Goal: Information Seeking & Learning: Learn about a topic

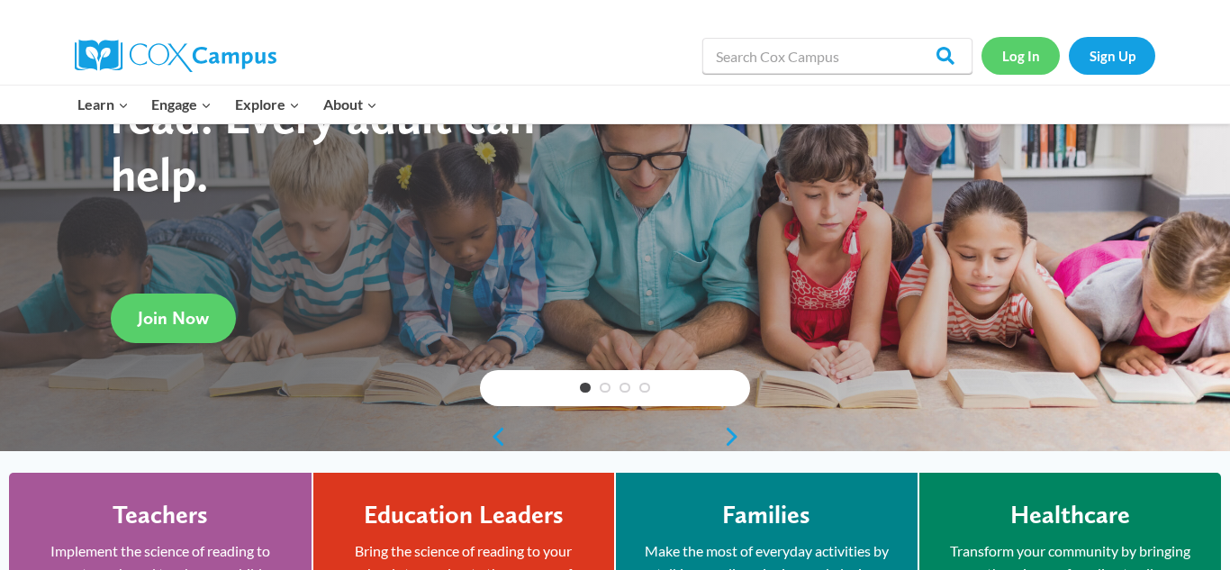
drag, startPoint x: 1025, startPoint y: 57, endPoint x: 1014, endPoint y: 75, distance: 21.0
click at [1024, 56] on link "Log In" at bounding box center [1020, 55] width 78 height 37
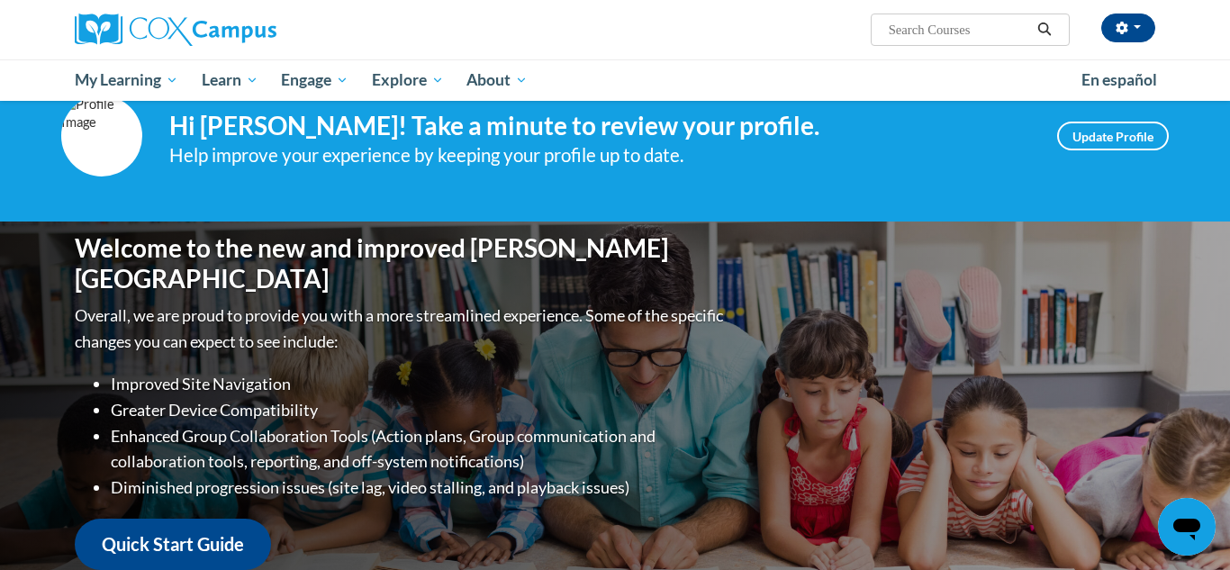
scroll to position [34, 0]
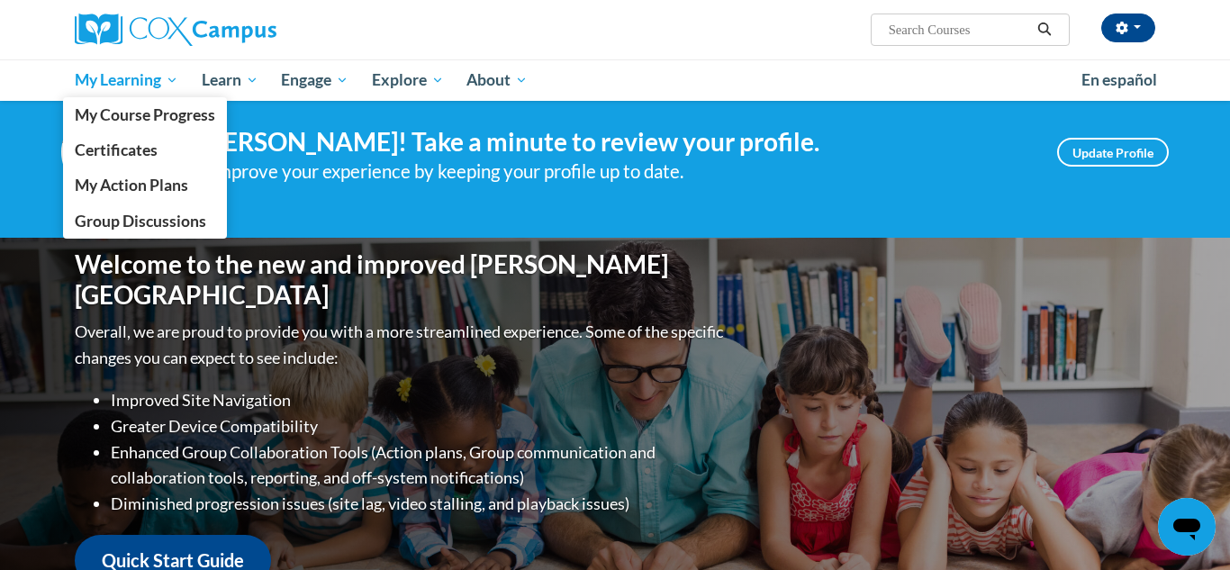
click at [101, 80] on span "My Learning" at bounding box center [127, 80] width 104 height 22
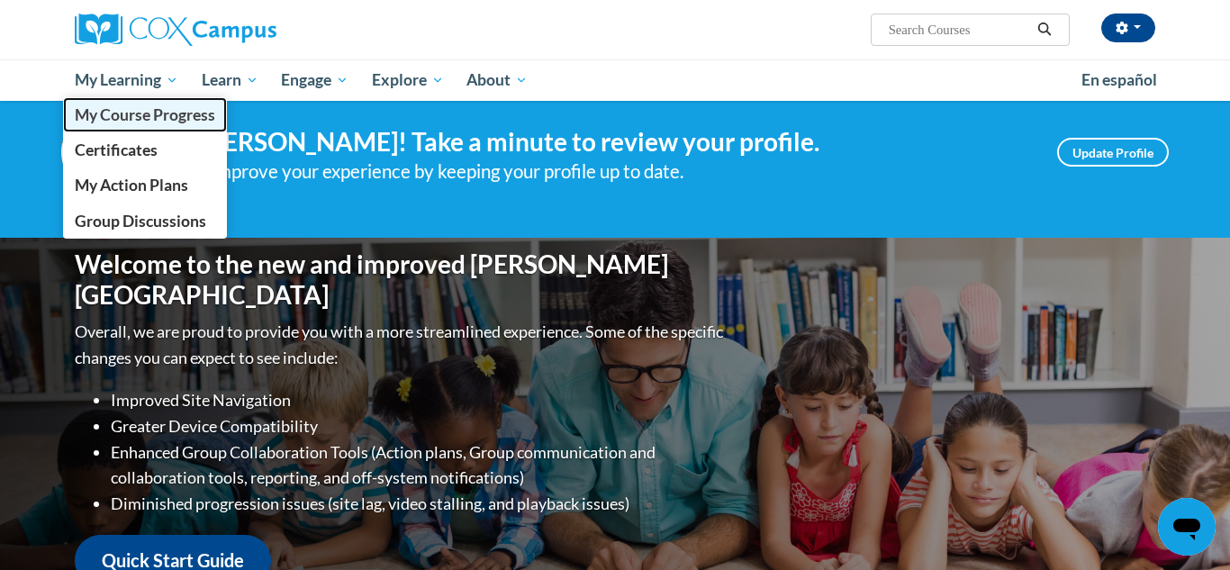
click at [127, 120] on span "My Course Progress" at bounding box center [145, 114] width 140 height 19
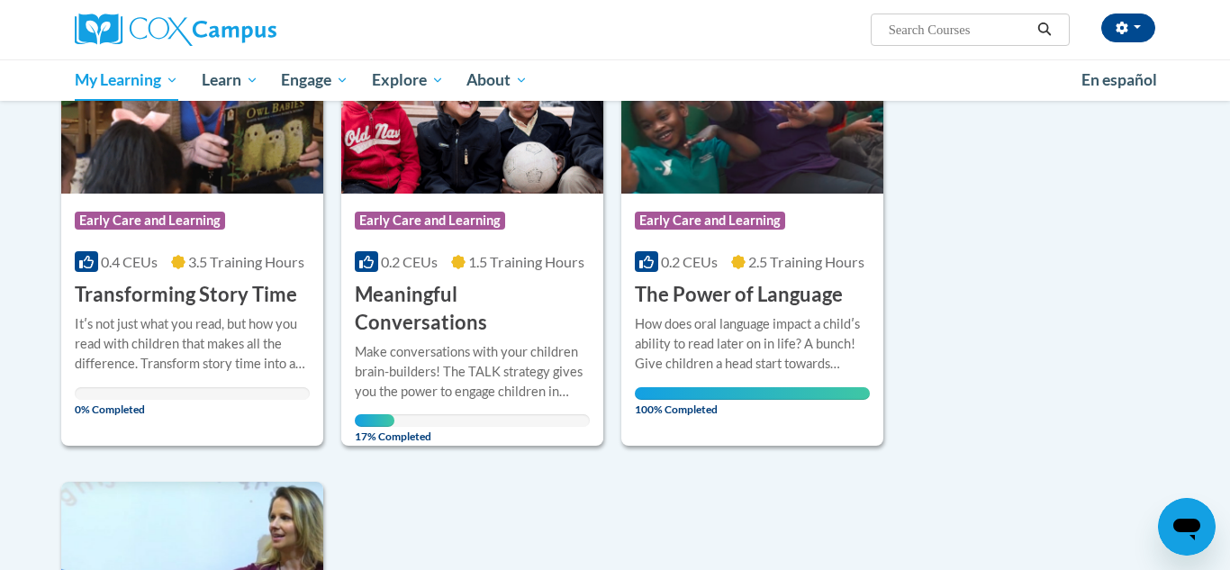
scroll to position [834, 0]
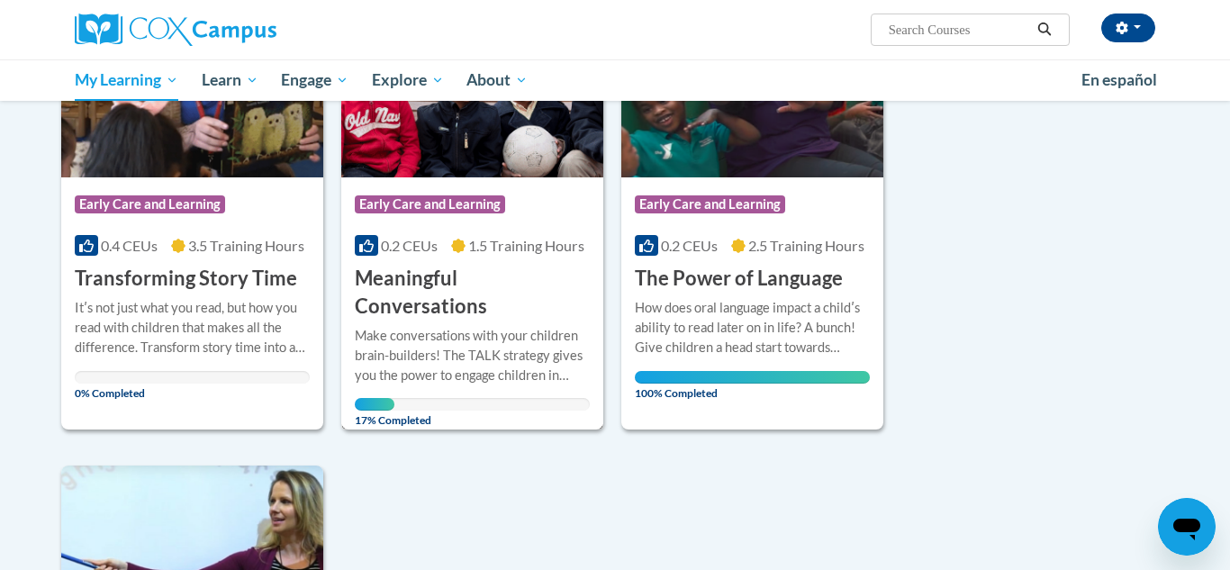
click at [467, 276] on h3 "Meaningful Conversations" at bounding box center [472, 293] width 235 height 56
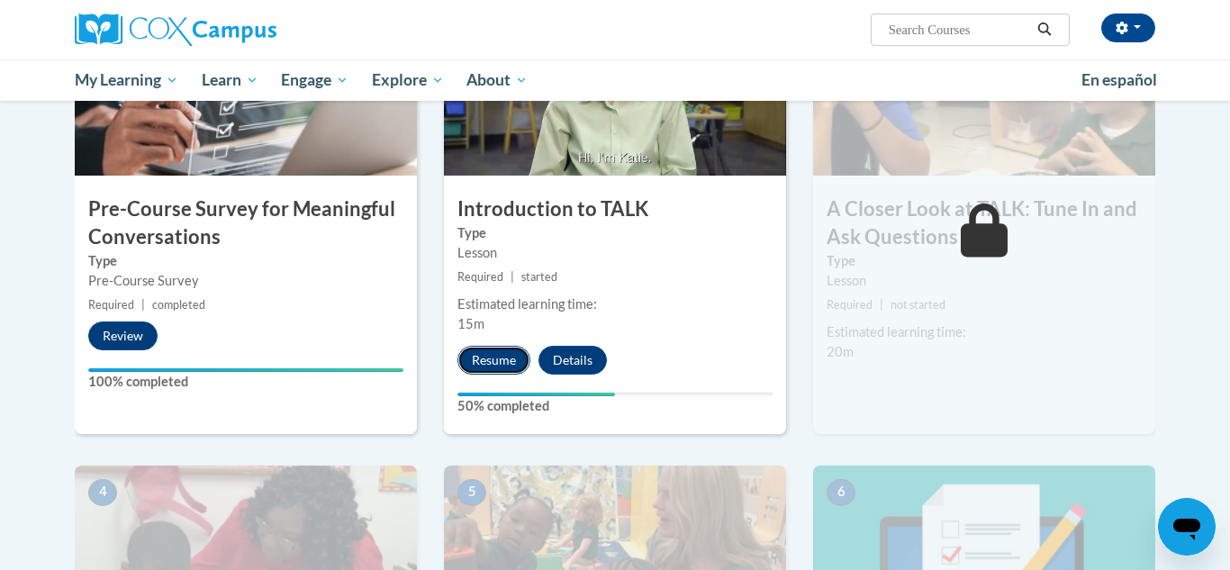
click at [506, 359] on button "Resume" at bounding box center [493, 360] width 73 height 29
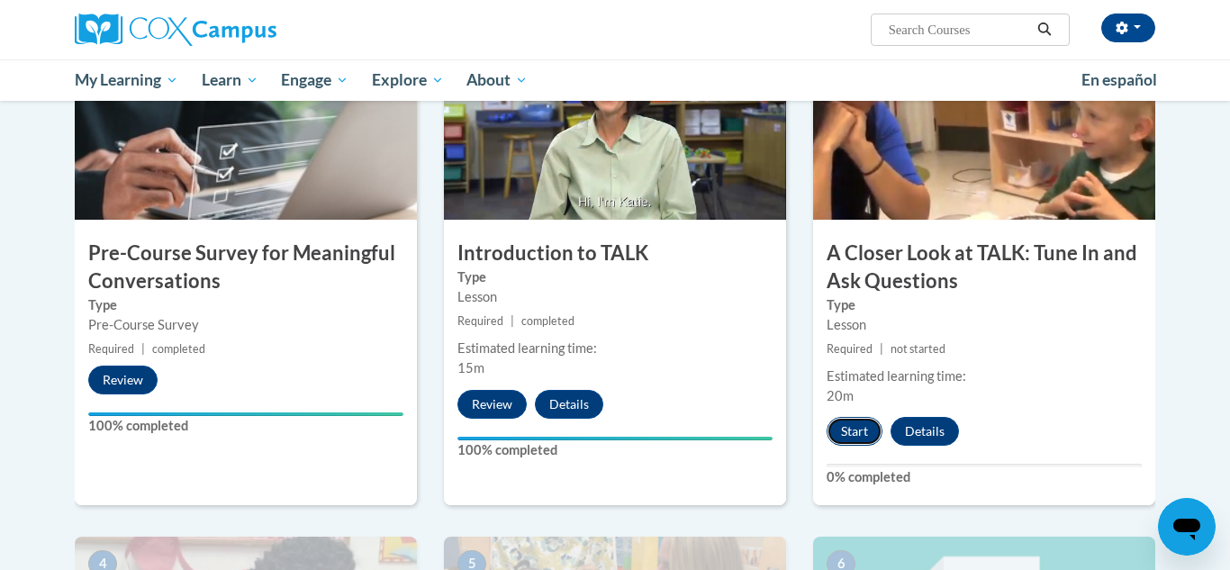
click at [859, 429] on button "Start" at bounding box center [855, 431] width 56 height 29
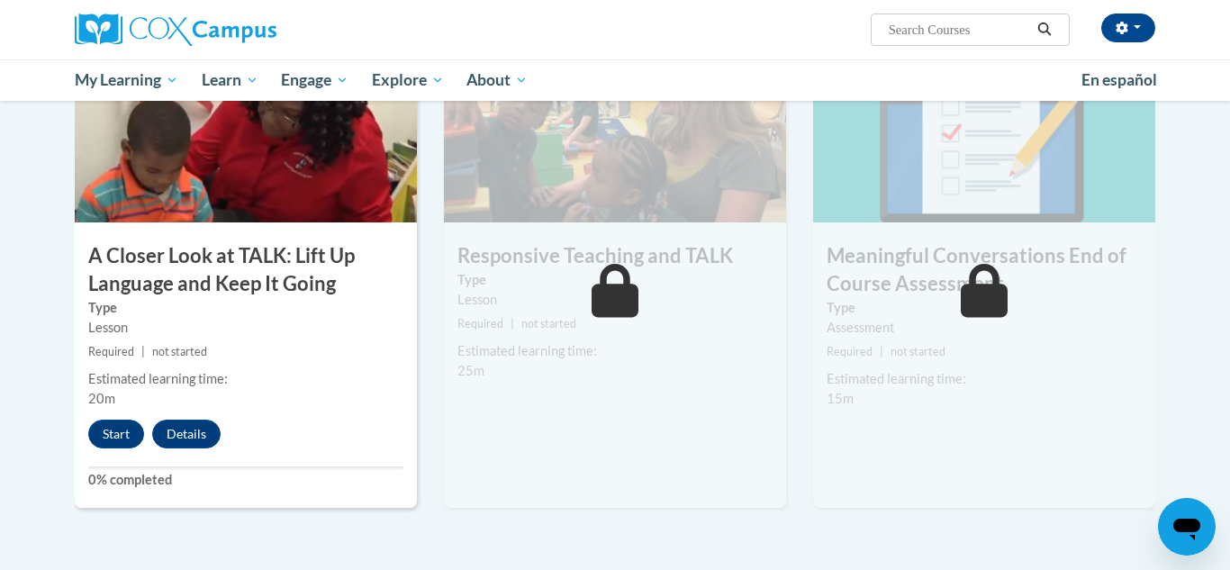
scroll to position [956, 0]
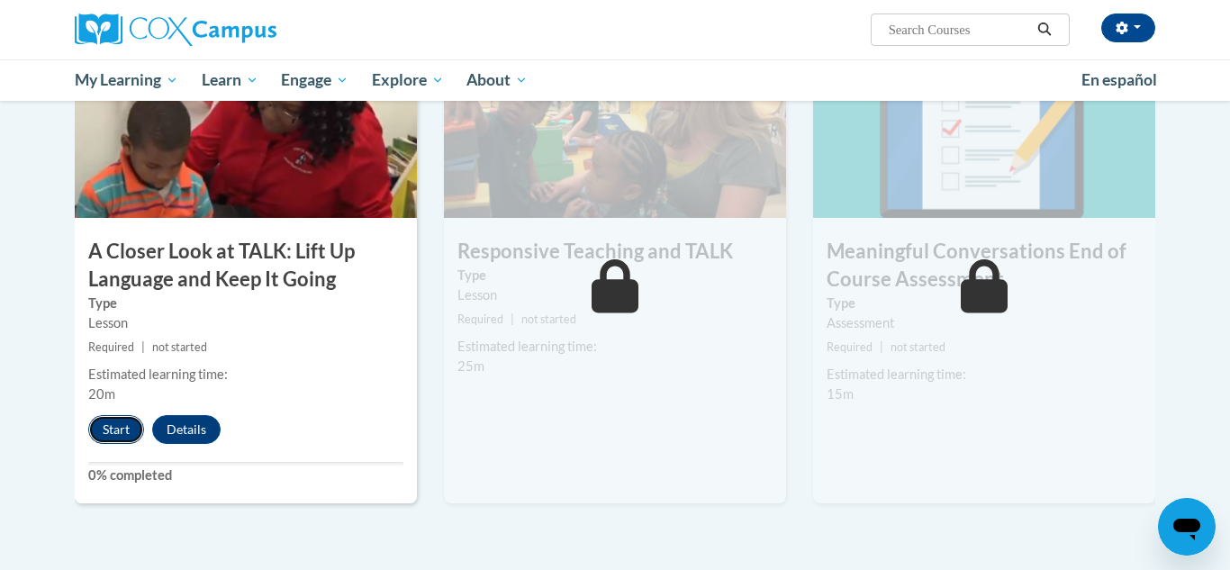
click at [120, 428] on button "Start" at bounding box center [116, 429] width 56 height 29
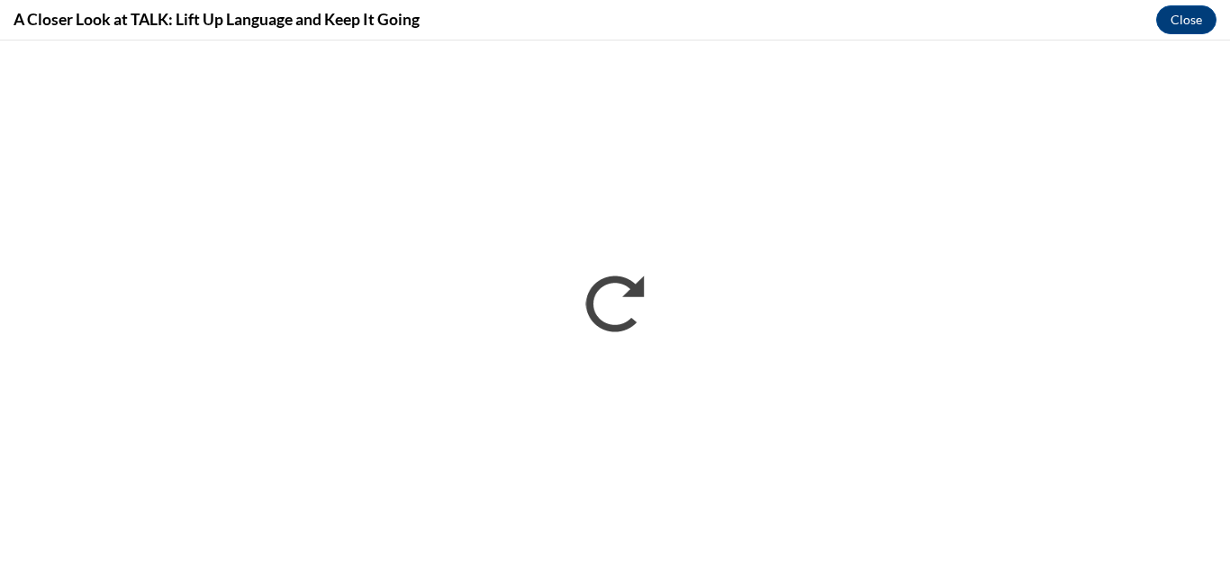
scroll to position [0, 0]
